Goal: Navigation & Orientation: Find specific page/section

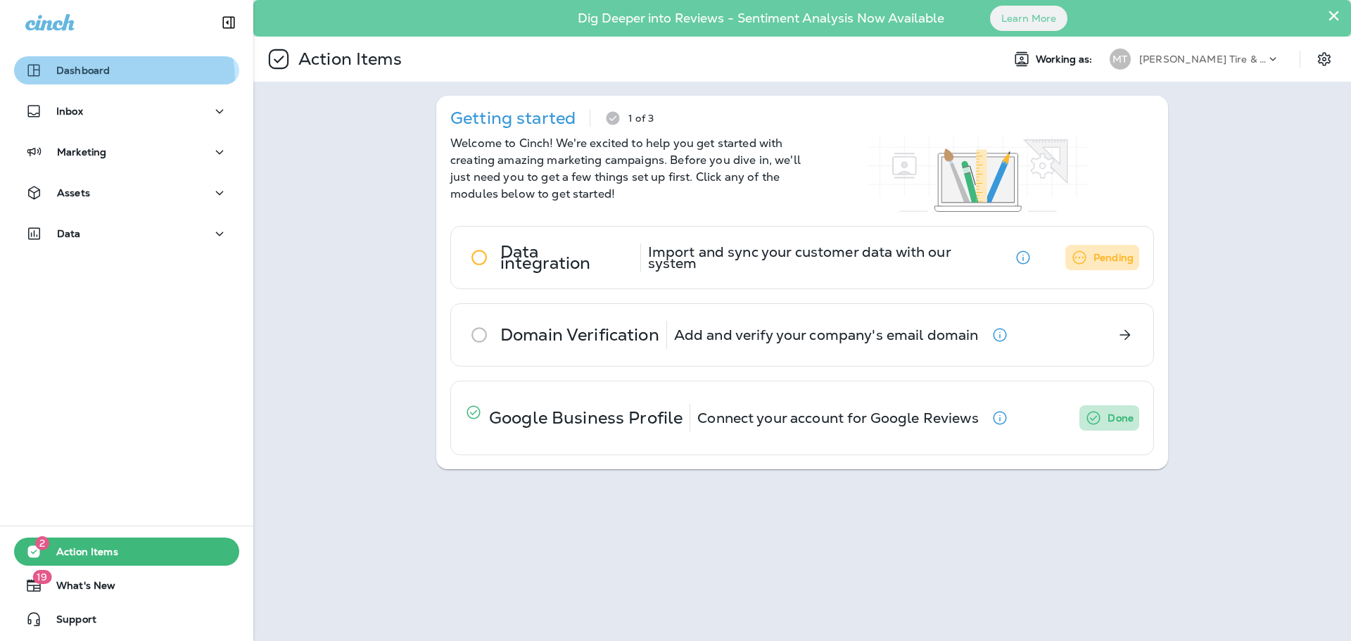
click at [91, 82] on button "Dashboard" at bounding box center [126, 70] width 225 height 28
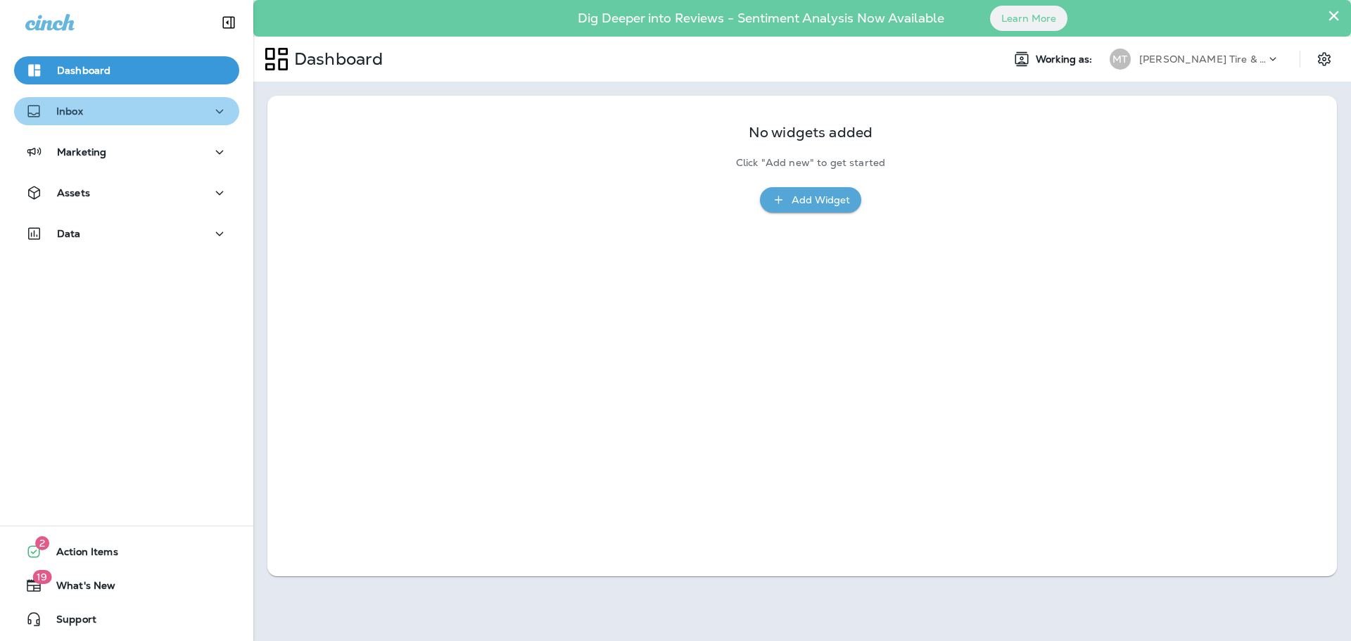
click at [144, 113] on div "Inbox" at bounding box center [126, 112] width 203 height 18
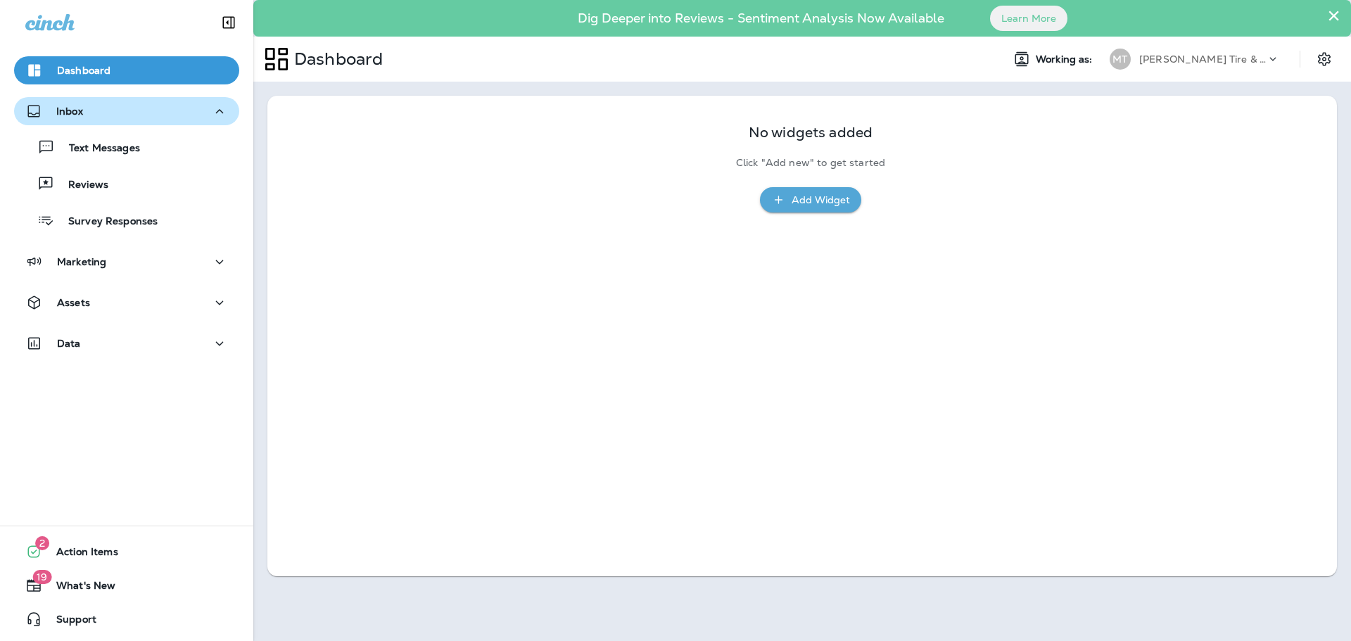
click at [135, 118] on div "Inbox" at bounding box center [126, 112] width 203 height 18
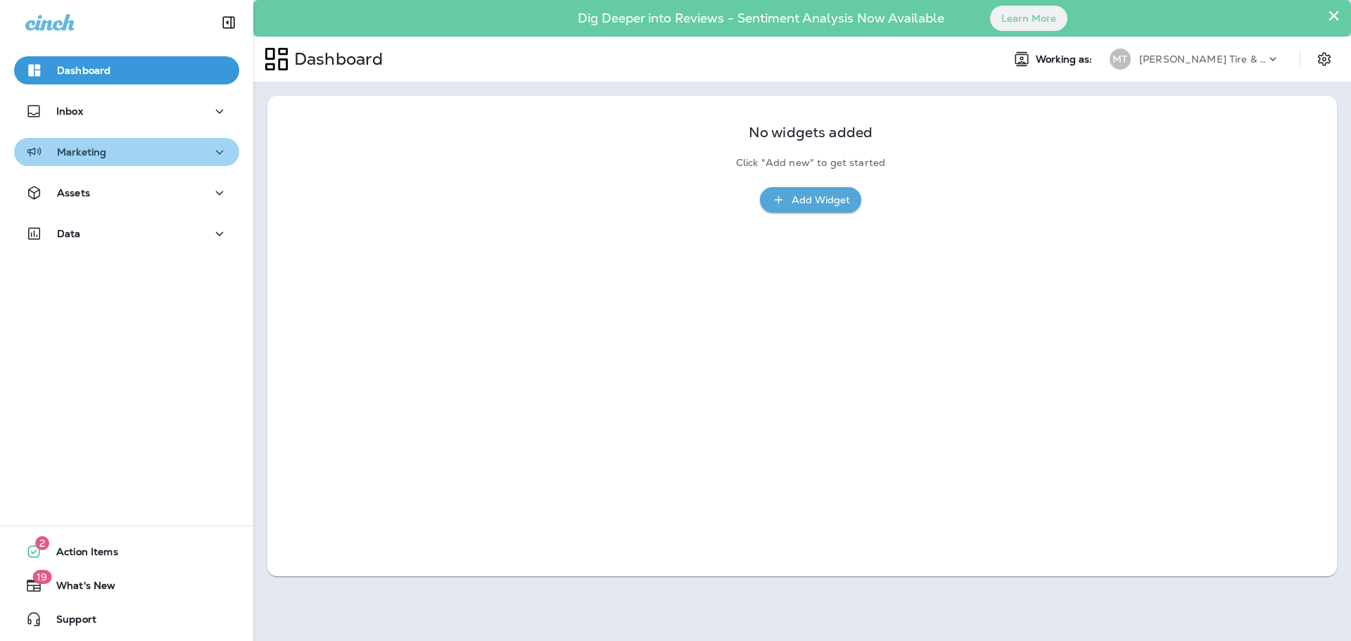
click at [171, 155] on div "Marketing" at bounding box center [126, 153] width 203 height 18
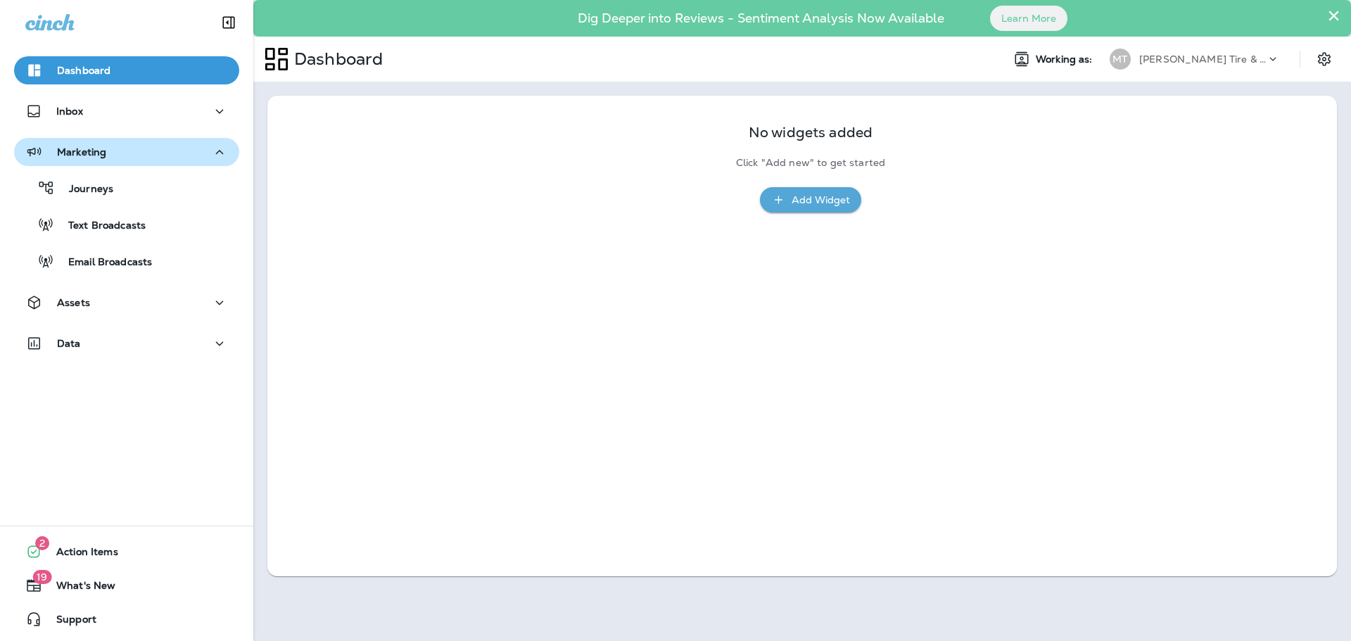
click at [171, 155] on div "Marketing" at bounding box center [126, 153] width 203 height 18
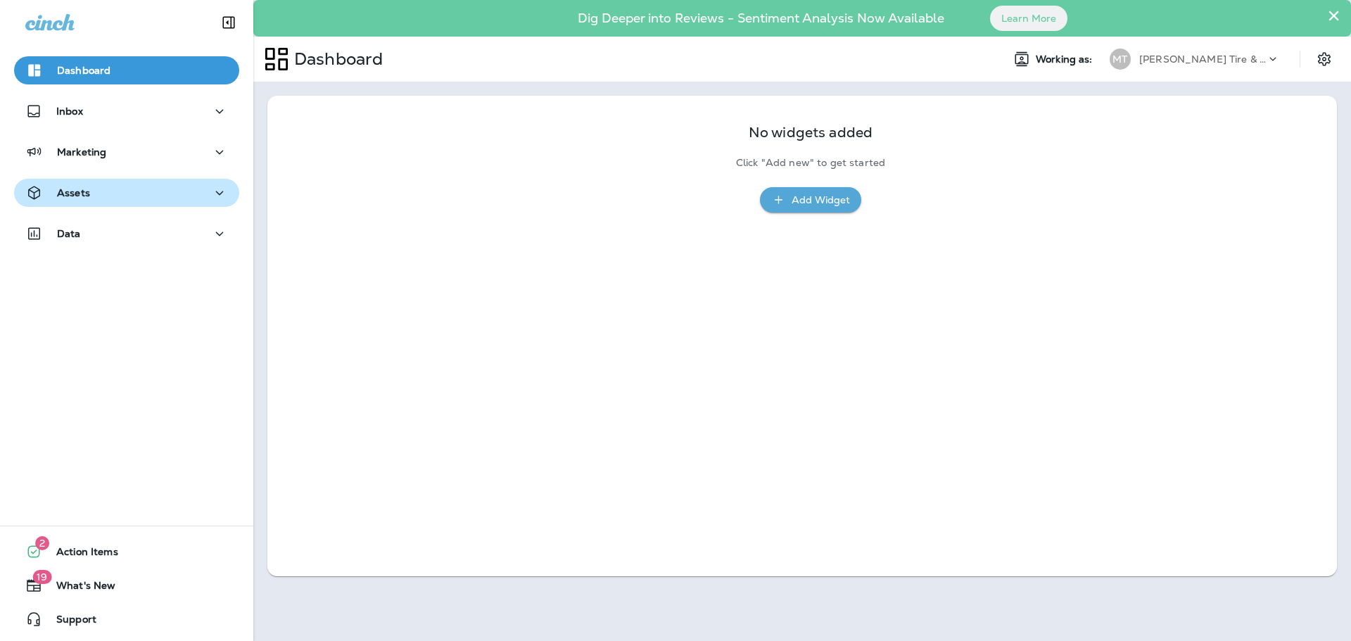
drag, startPoint x: 208, startPoint y: 182, endPoint x: 198, endPoint y: 179, distance: 10.2
click at [208, 183] on button "Assets" at bounding box center [126, 193] width 225 height 28
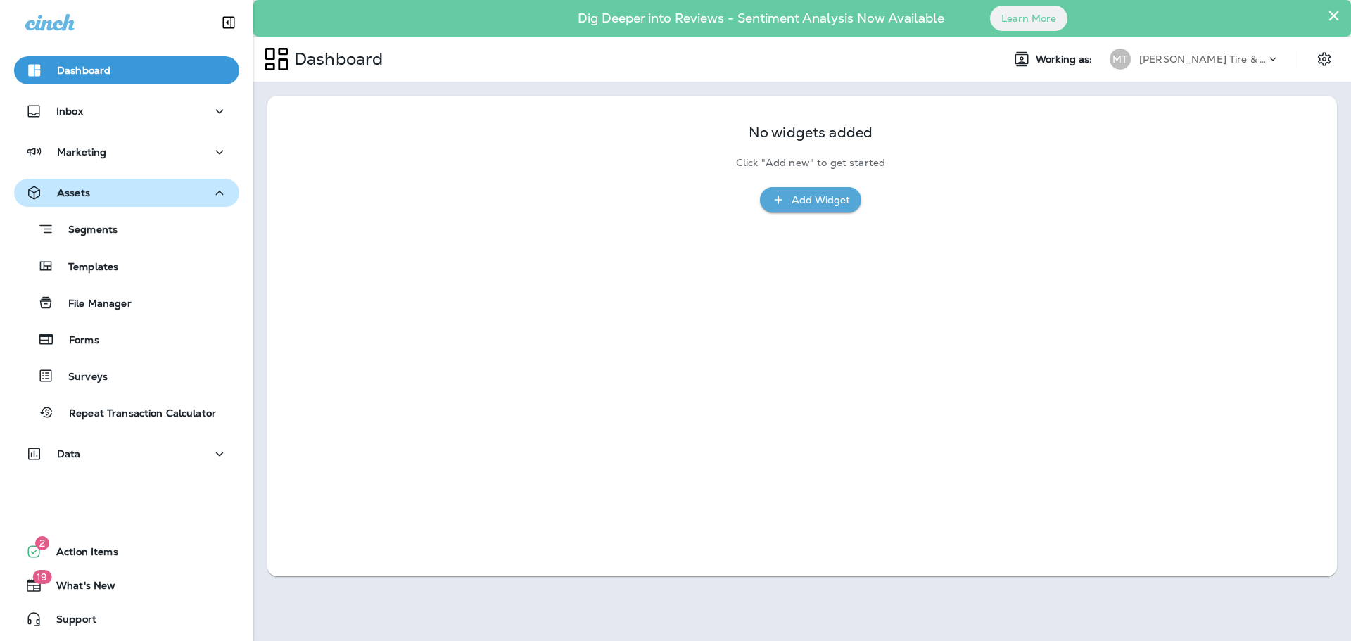
click at [202, 193] on div "Assets" at bounding box center [126, 193] width 203 height 18
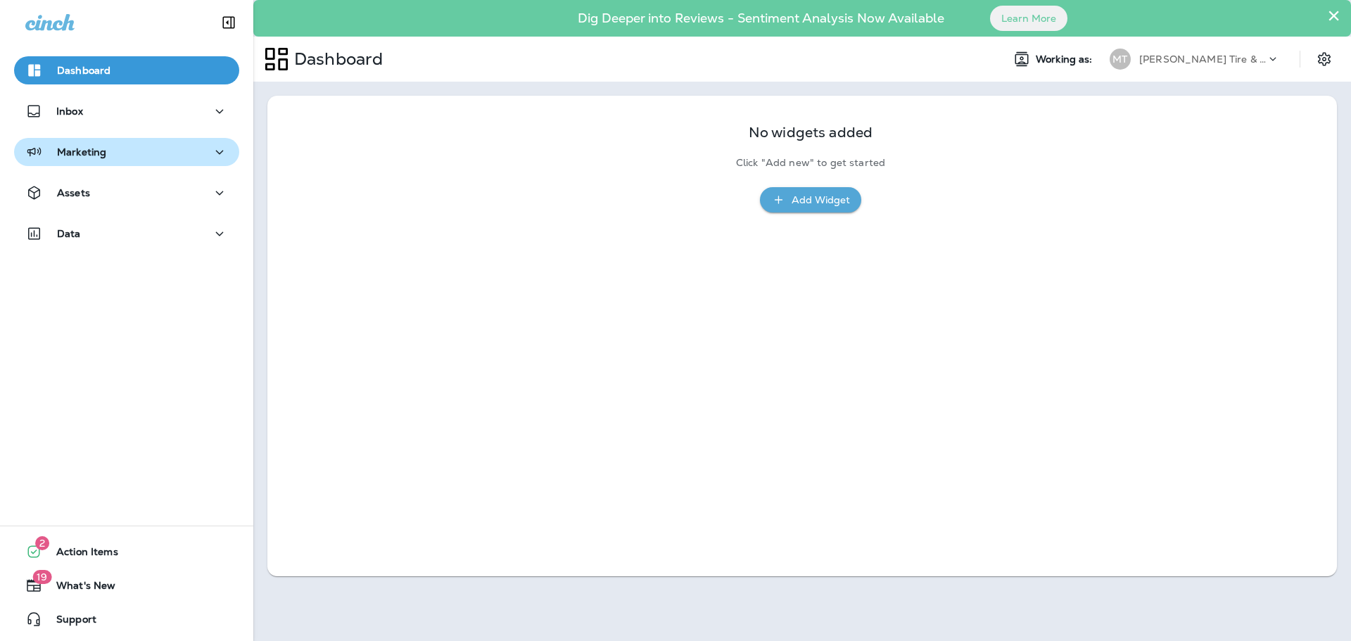
click at [196, 154] on div "Marketing" at bounding box center [126, 153] width 203 height 18
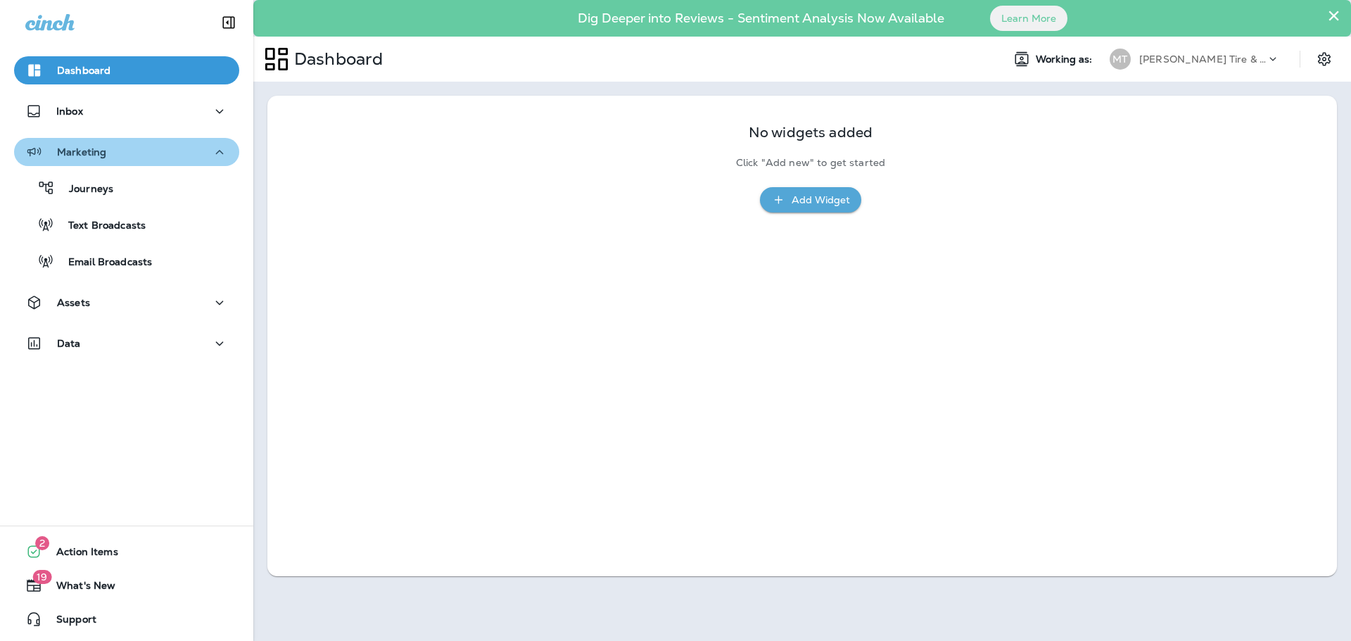
click at [196, 154] on div "Marketing" at bounding box center [126, 153] width 203 height 18
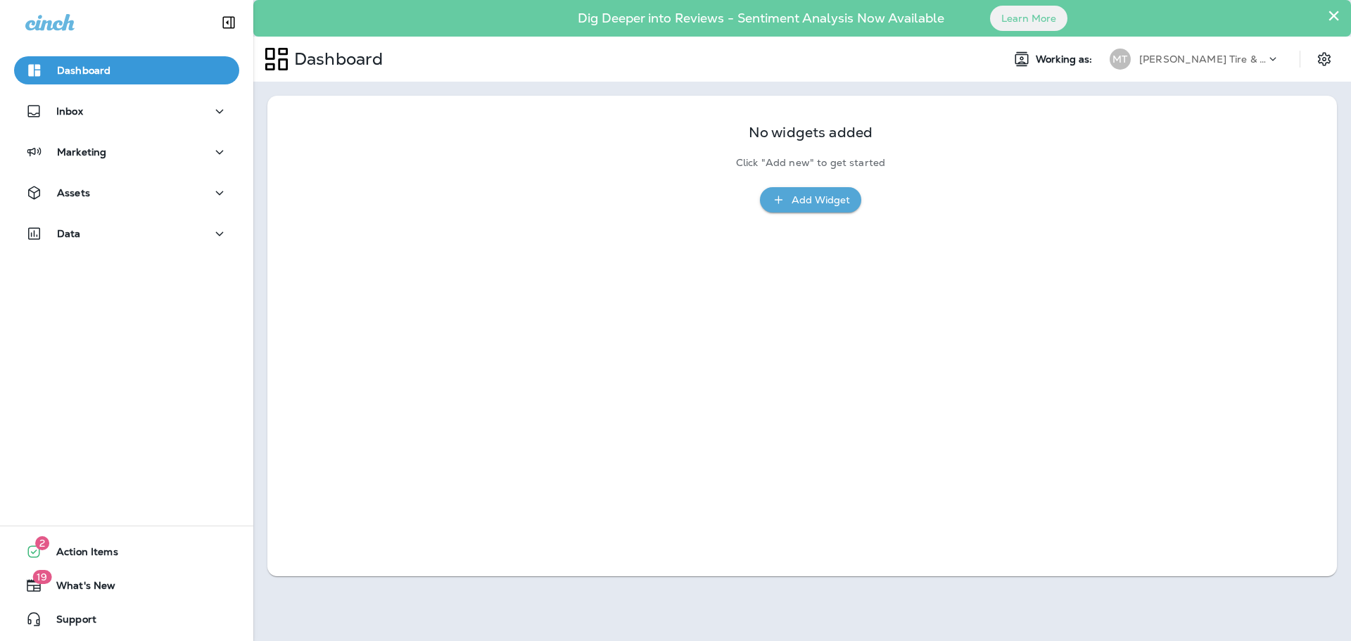
click at [1335, 12] on button "×" at bounding box center [1333, 15] width 13 height 23
